Goal: Task Accomplishment & Management: Use online tool/utility

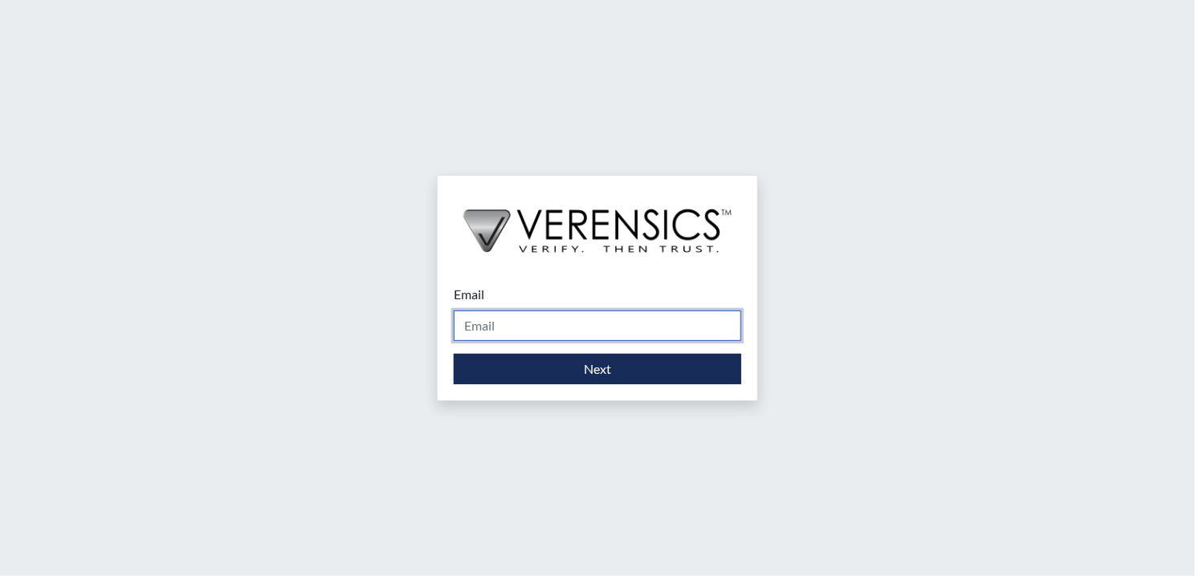
click at [509, 331] on input "Email" at bounding box center [597, 326] width 287 height 31
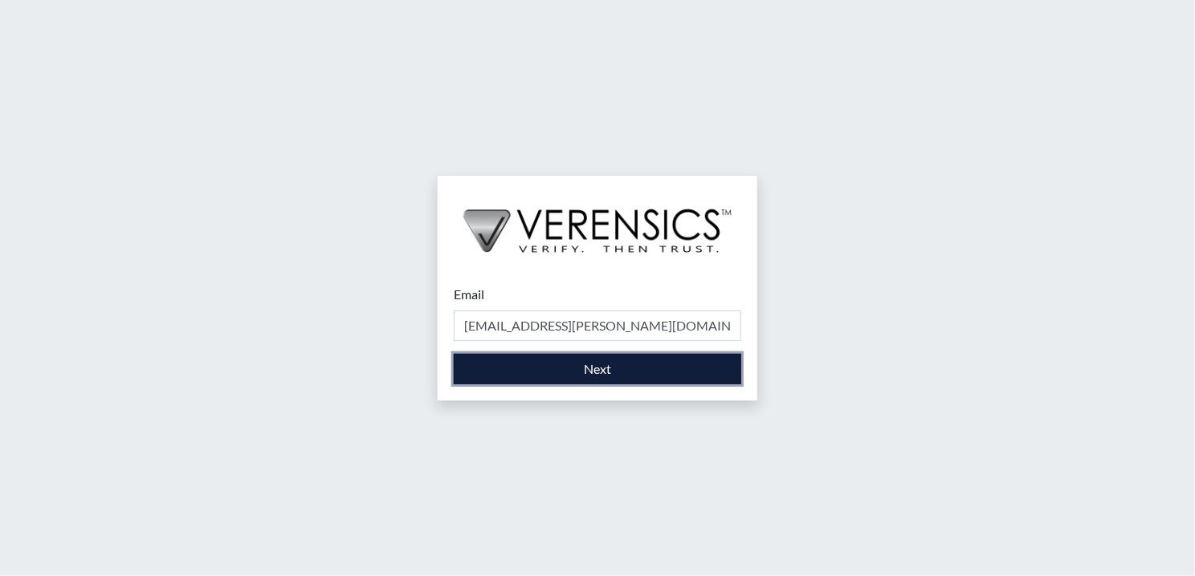
click at [524, 369] on button "Next" at bounding box center [597, 369] width 287 height 31
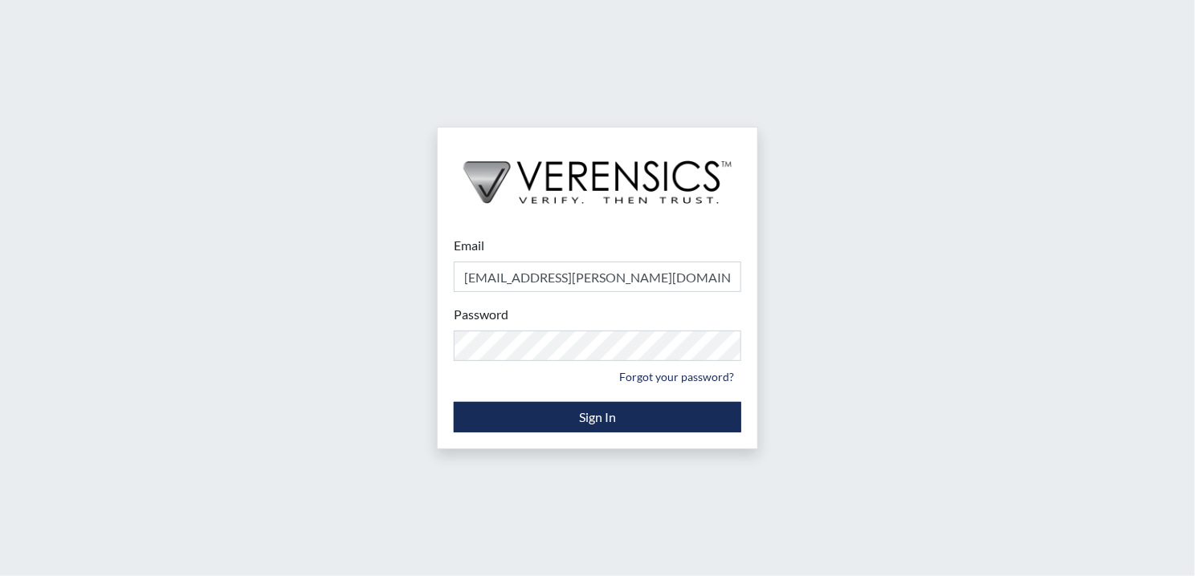
click at [511, 327] on div "Password Please provide your password. Forgot your password?" at bounding box center [597, 347] width 287 height 84
type input "asti.green@gdc.ga.gov"
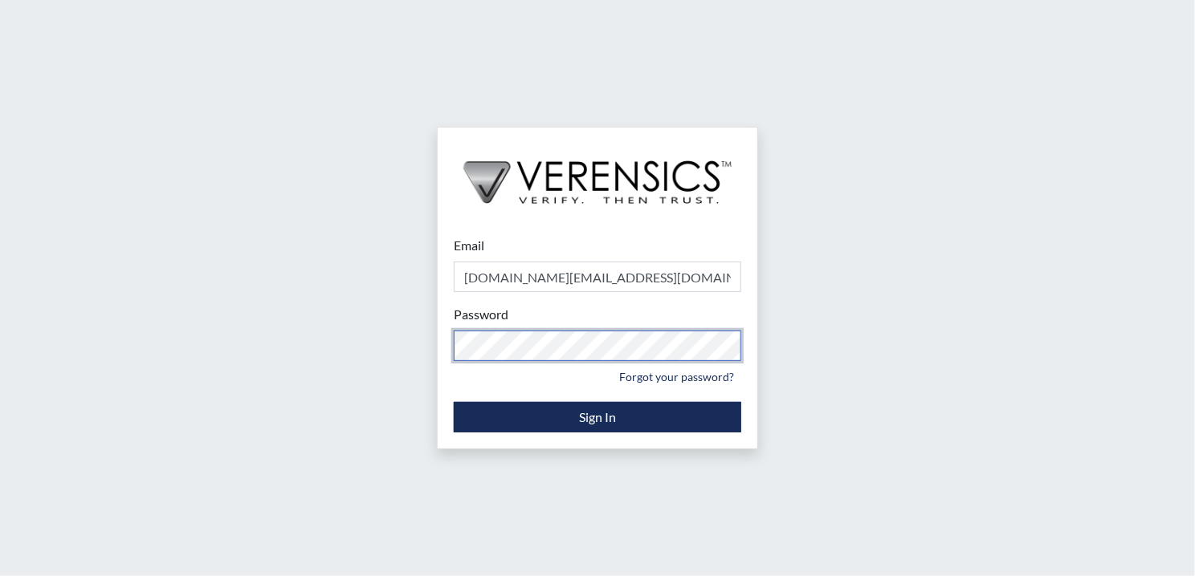
click at [451, 326] on div "Email asti.green@gdc.ga.gov Please provide your email address. Password Please …" at bounding box center [598, 334] width 320 height 229
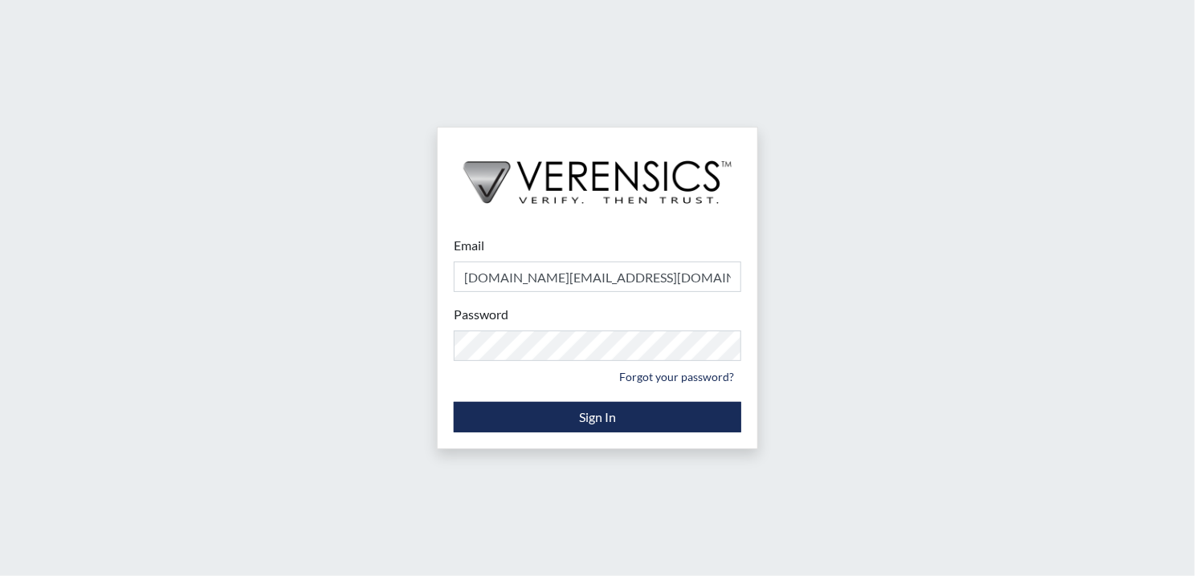
drag, startPoint x: 397, startPoint y: 339, endPoint x: 418, endPoint y: 342, distance: 20.3
click at [397, 339] on div "Email asti.green@gdc.ga.gov Please provide your email address. Password Please …" at bounding box center [597, 288] width 1195 height 576
drag, startPoint x: 648, startPoint y: 279, endPoint x: 368, endPoint y: 291, distance: 280.5
click at [369, 291] on div "Email asti.green@gdc.ga.gov Please provide your email address. Password Please …" at bounding box center [597, 288] width 1195 height 576
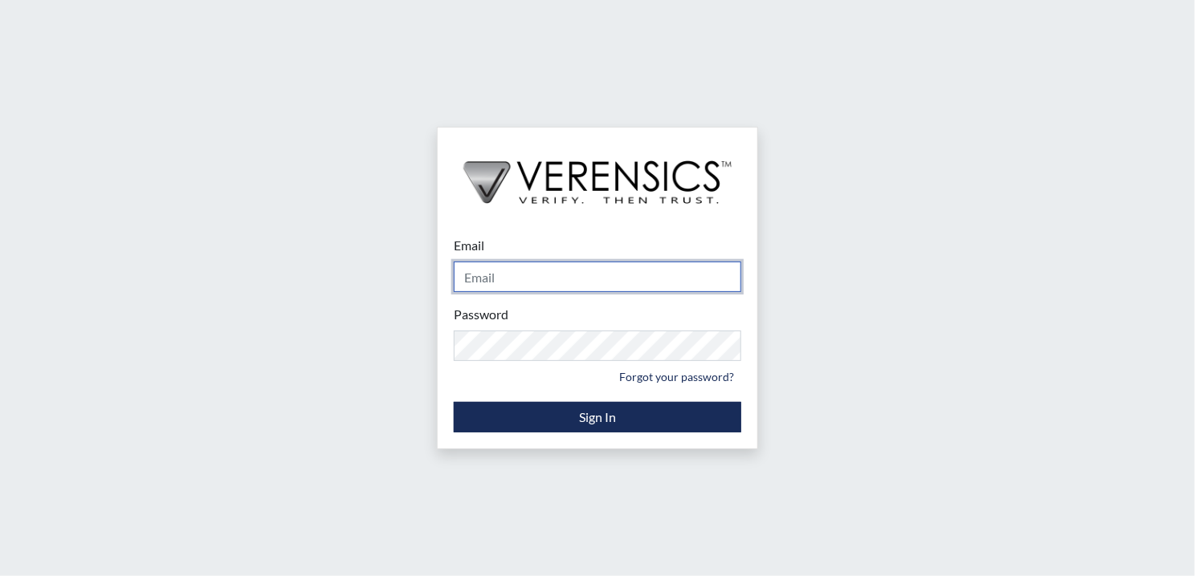
click at [473, 275] on input "Email" at bounding box center [597, 277] width 287 height 31
type input "H"
type input "[EMAIL_ADDRESS][PERSON_NAME][DOMAIN_NAME]"
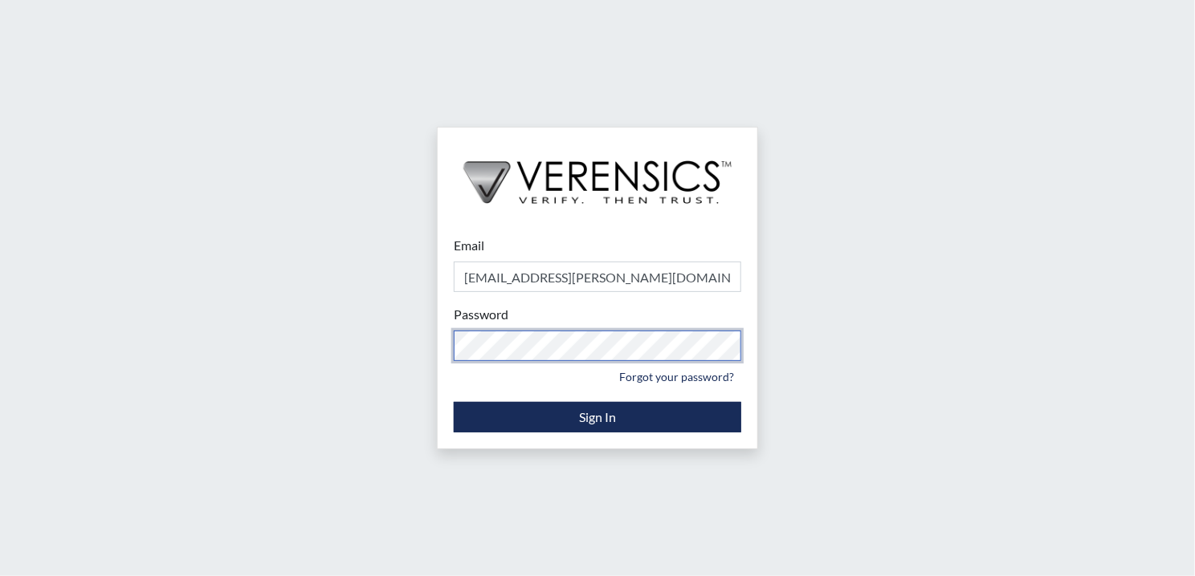
click at [386, 345] on div "Email jonitisha.davis@gdc.ga.gov Please provide your email address. Password Pl…" at bounding box center [597, 288] width 1195 height 576
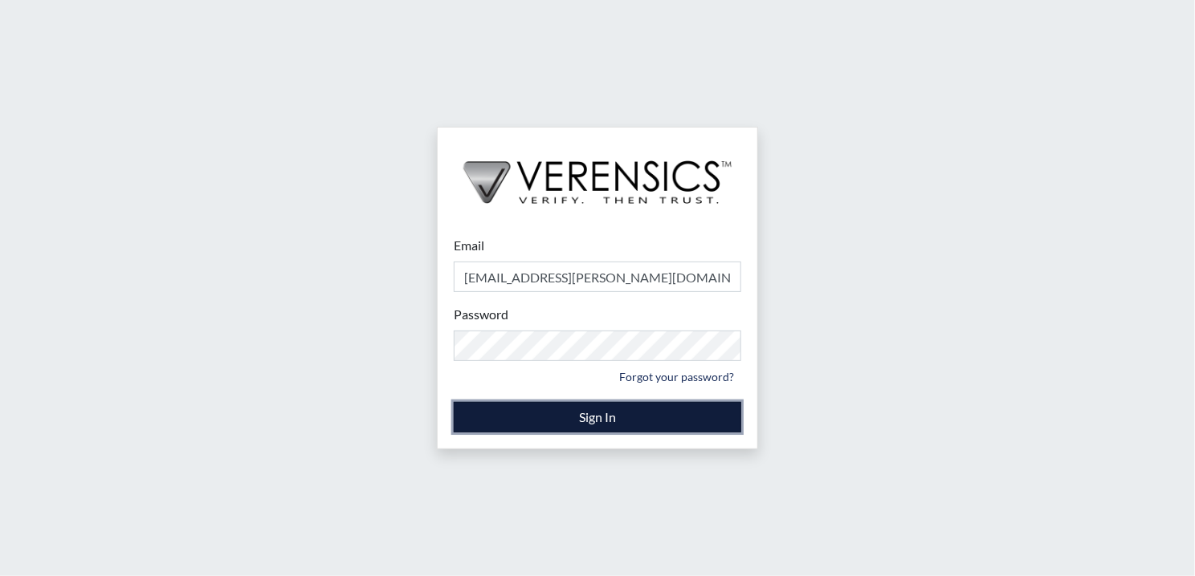
click at [472, 411] on button "Sign In" at bounding box center [597, 417] width 287 height 31
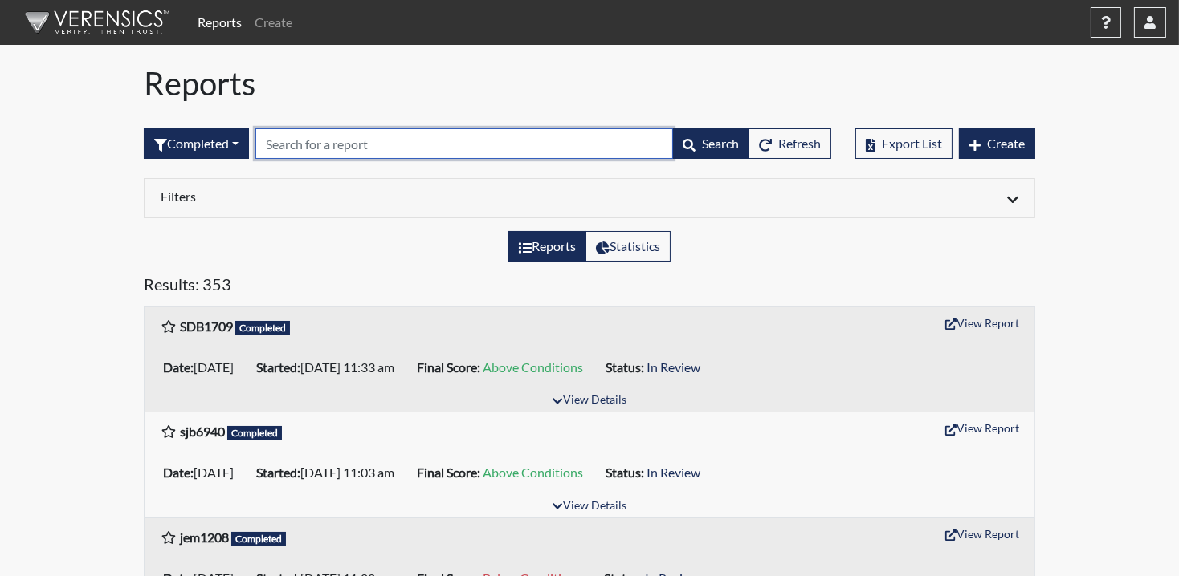
click at [373, 134] on input "text" at bounding box center [464, 143] width 418 height 31
paste input "vgs9817"
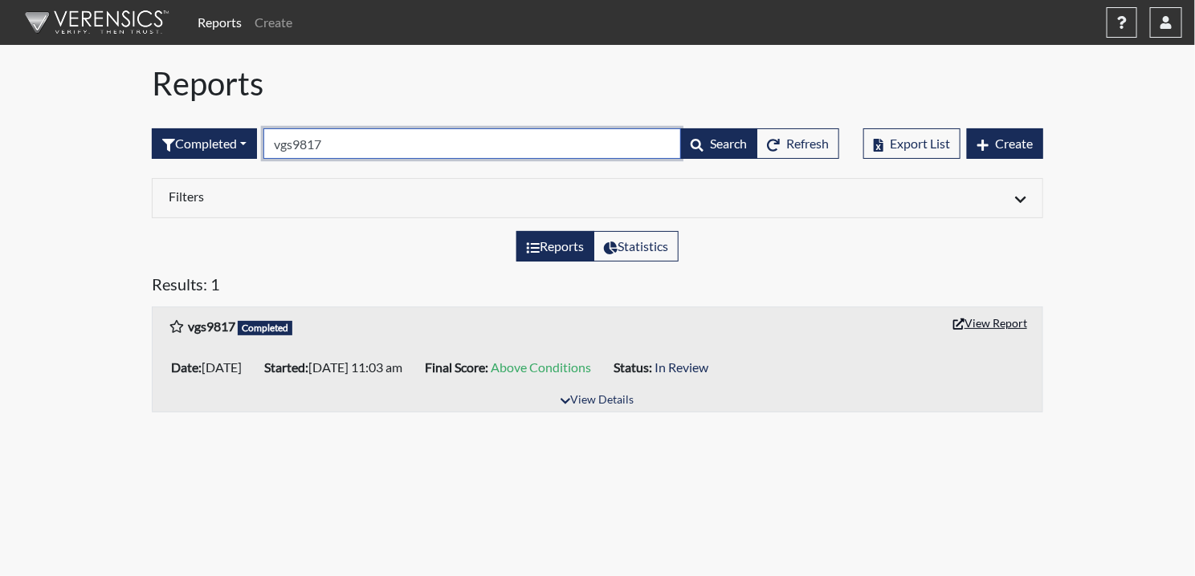
type input "vgs9817"
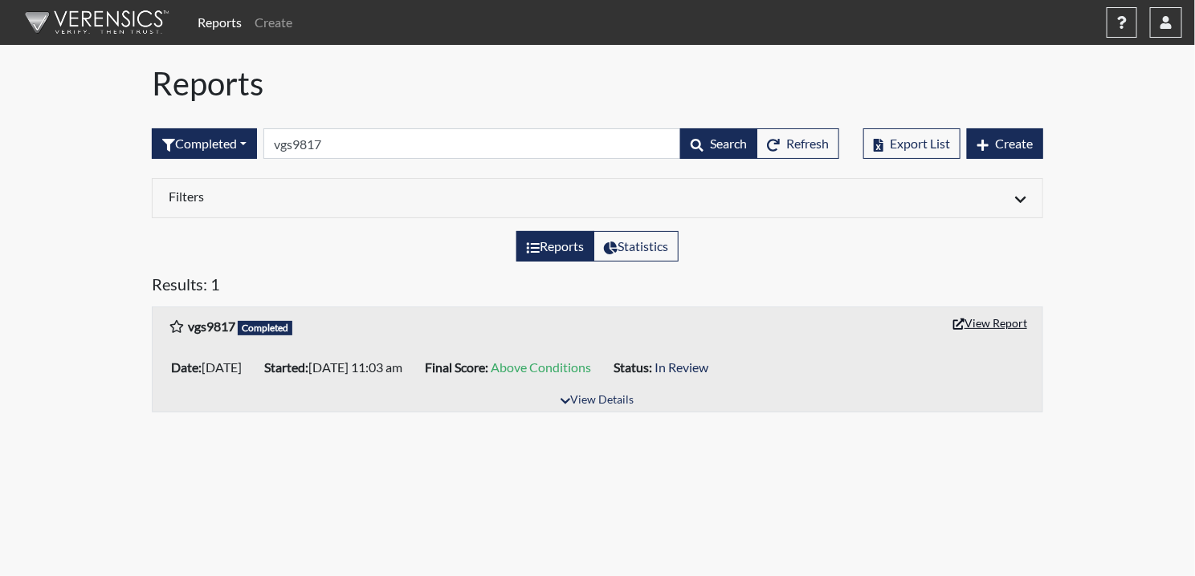
click at [972, 313] on button "View Report" at bounding box center [990, 323] width 88 height 25
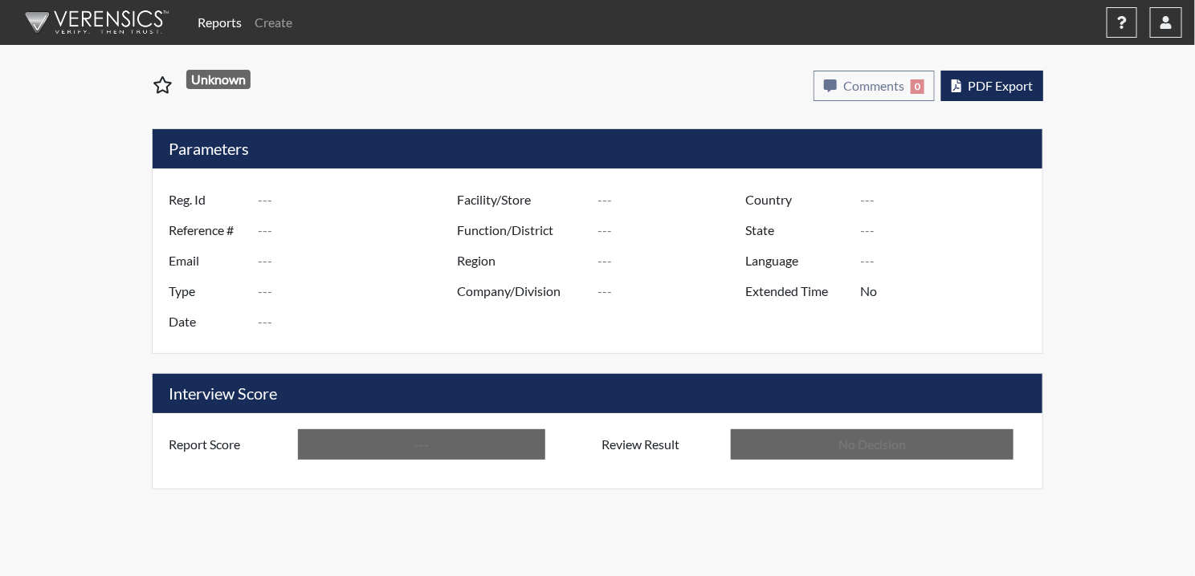
type input "vgs9817"
type input "50958"
type input "---"
type input "Corrections Pre-Employment"
type input "[DATE]"
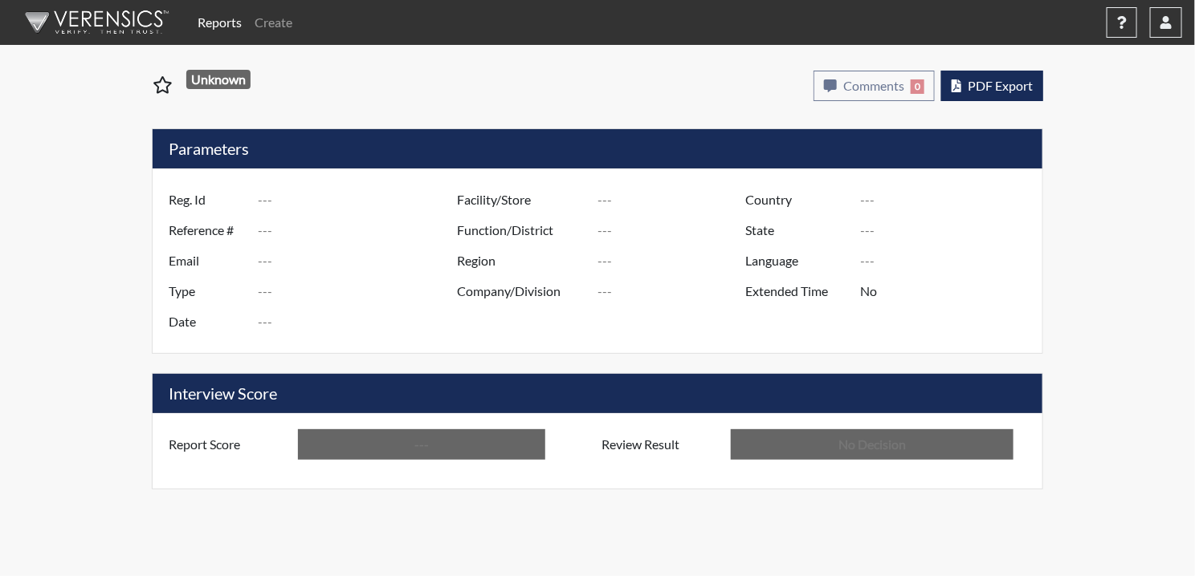
type input "[PERSON_NAME]"
type input "[GEOGRAPHIC_DATA]"
type input "[US_STATE]"
type input "English"
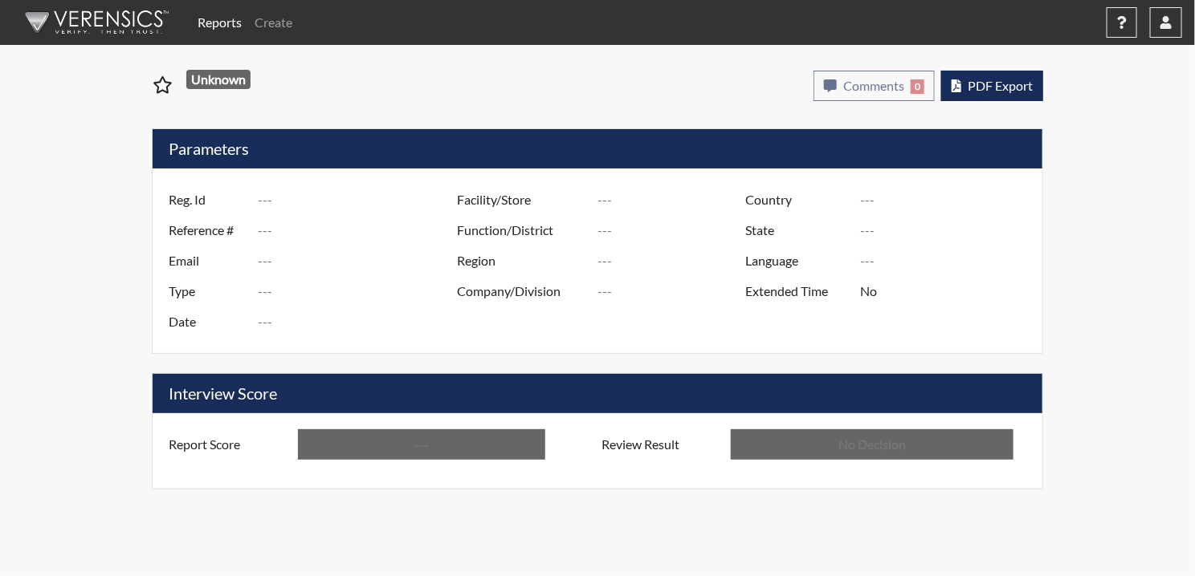
type input "Above Conditions"
type input "In Review"
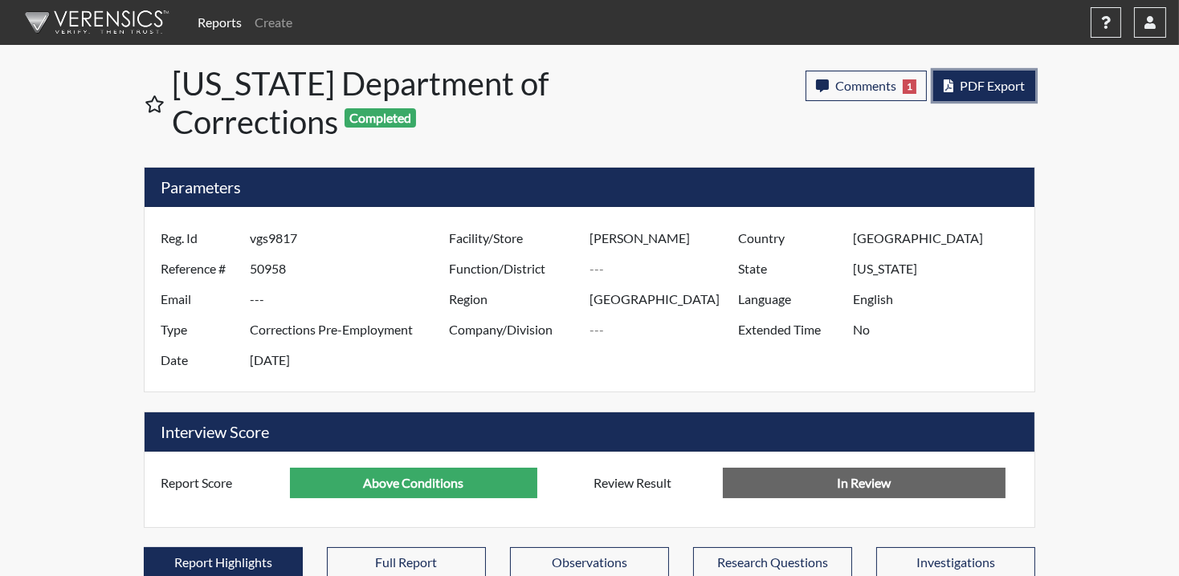
scroll to position [267, 667]
click at [984, 84] on span "PDF Export" at bounding box center [991, 85] width 65 height 15
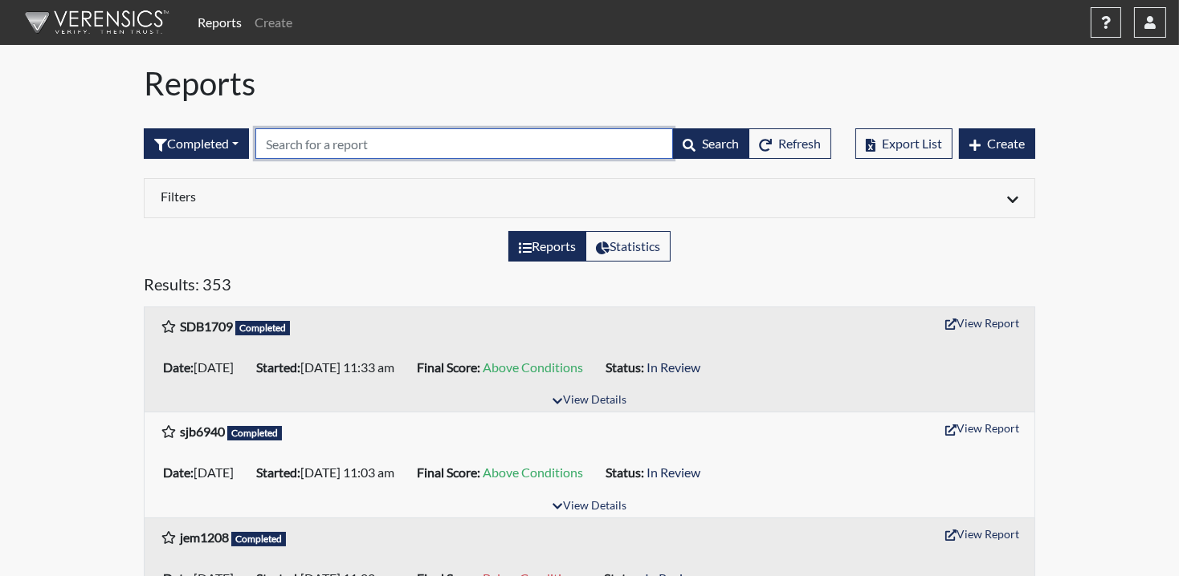
click at [345, 149] on input "text" at bounding box center [464, 143] width 418 height 31
paste input "LAC2034"
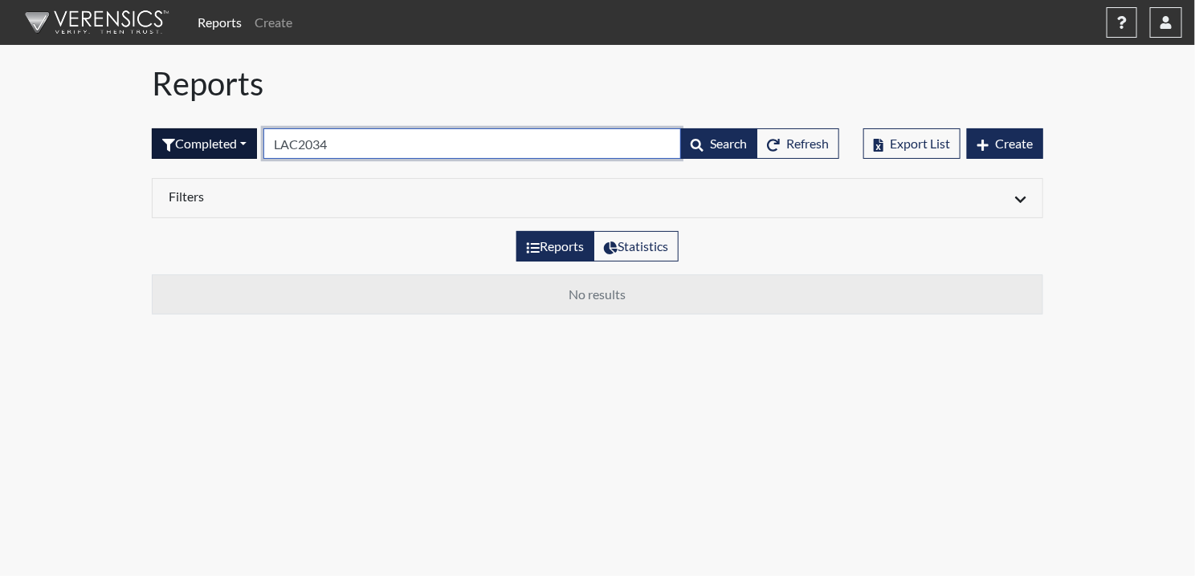
drag, startPoint x: 302, startPoint y: 144, endPoint x: 227, endPoint y: 138, distance: 74.9
click at [227, 138] on form "Completed All Created Sent by email In Progress Declined Completed LAC2034 Sear…" at bounding box center [495, 143] width 687 height 31
type input "2034"
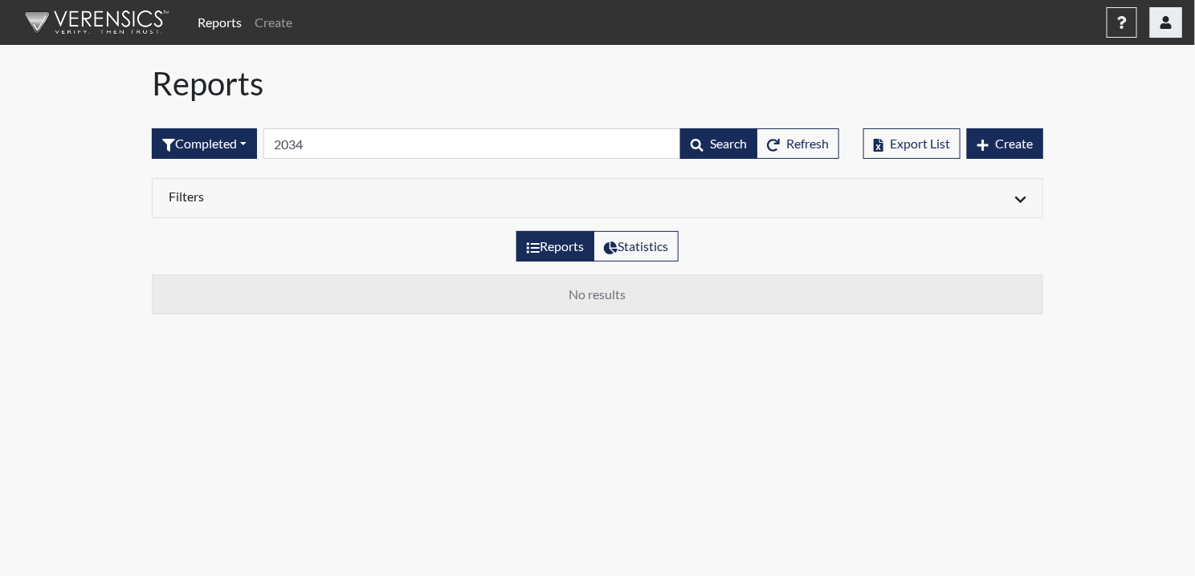
click at [1163, 31] on button "button" at bounding box center [1166, 22] width 32 height 31
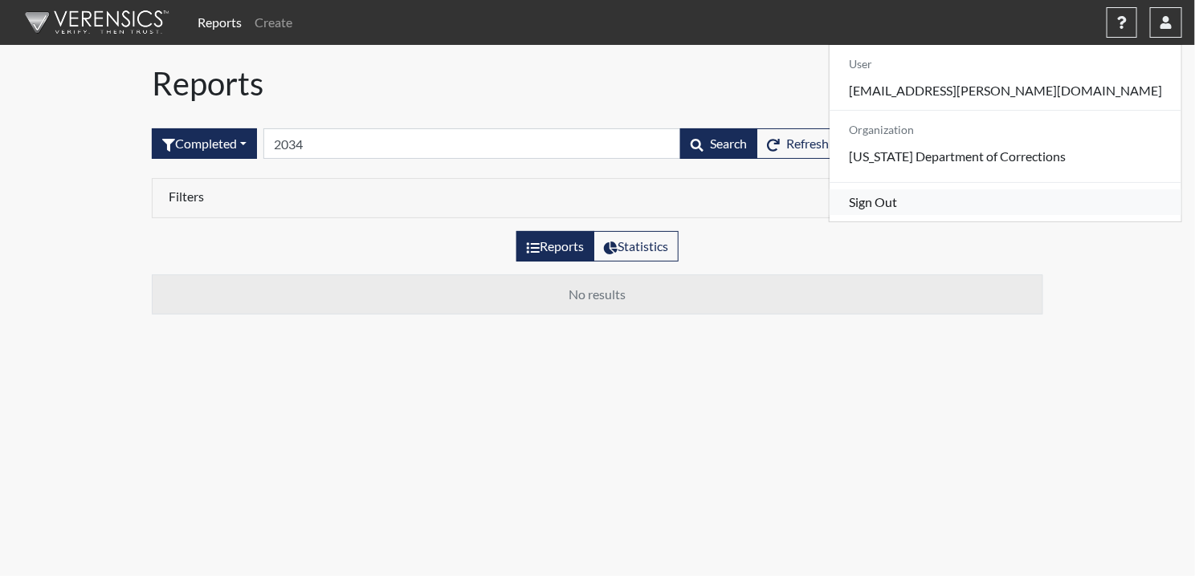
click at [1027, 215] on link "Sign Out" at bounding box center [1005, 202] width 352 height 26
